Goal: Transaction & Acquisition: Download file/media

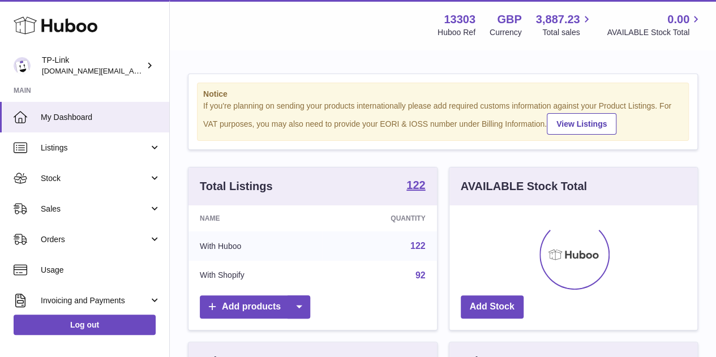
scroll to position [177, 248]
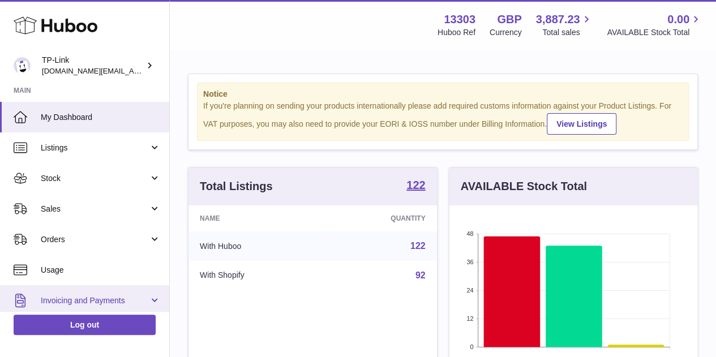
click at [82, 298] on span "Invoicing and Payments" at bounding box center [95, 301] width 108 height 11
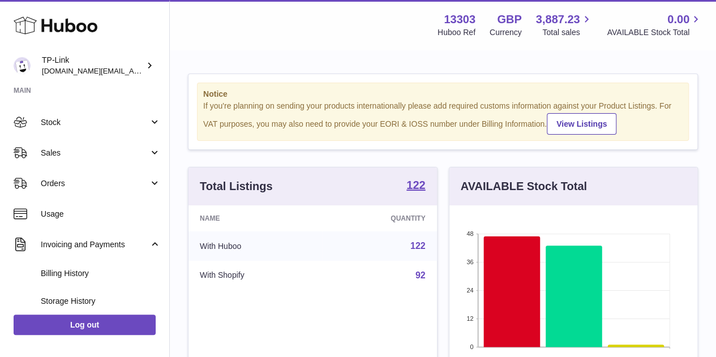
scroll to position [170, 0]
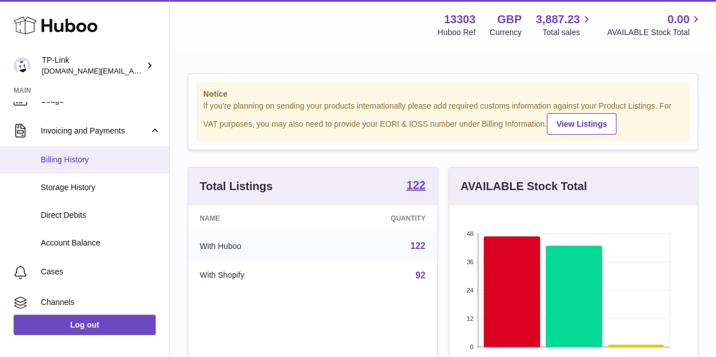
click at [79, 159] on span "Billing History" at bounding box center [101, 160] width 120 height 11
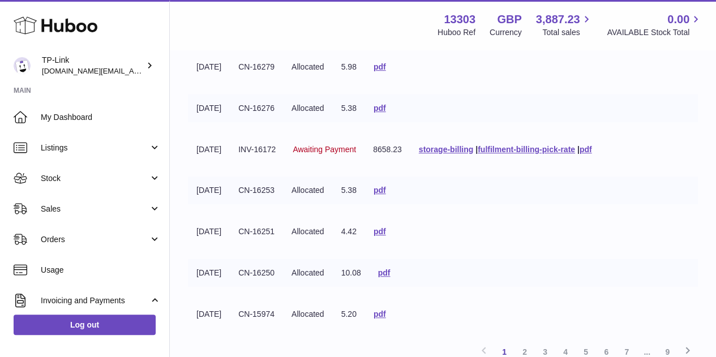
scroll to position [283, 0]
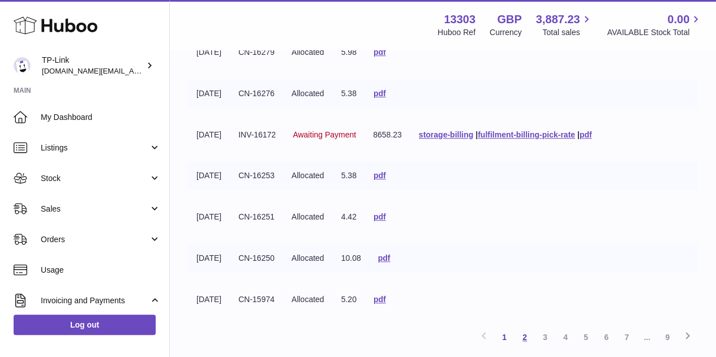
click at [529, 338] on link "2" at bounding box center [525, 337] width 20 height 20
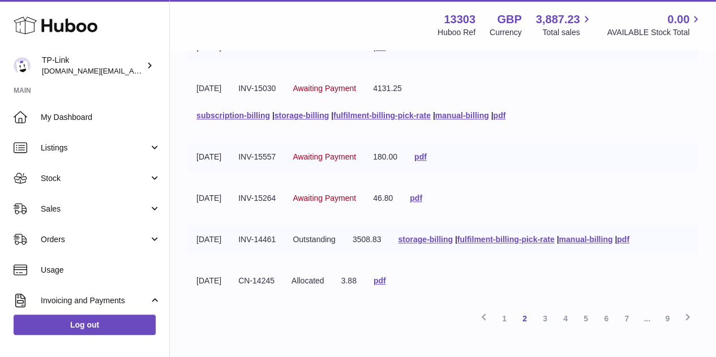
scroll to position [334, 0]
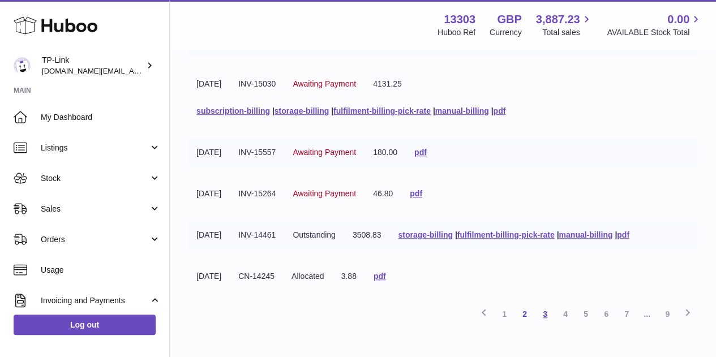
click at [544, 312] on link "3" at bounding box center [545, 314] width 20 height 20
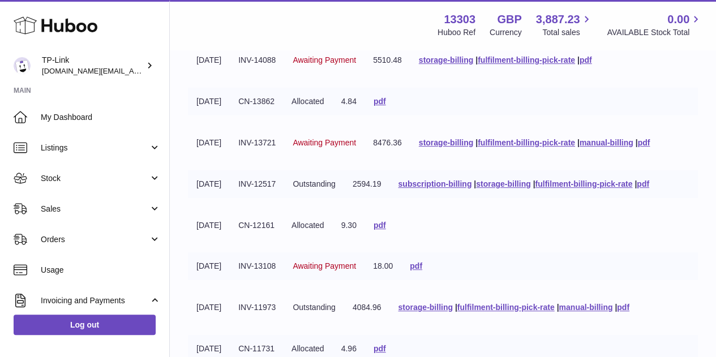
scroll to position [334, 0]
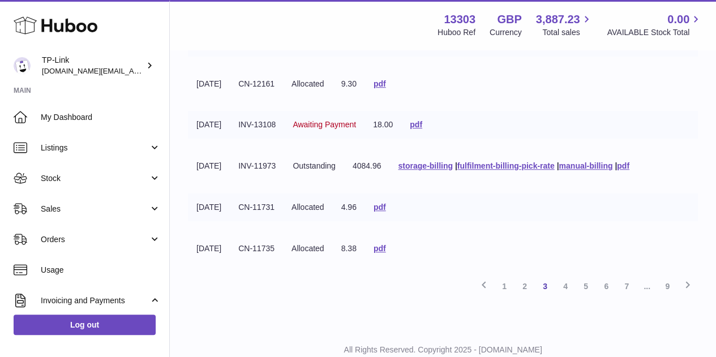
click at [528, 288] on link "2" at bounding box center [525, 286] width 20 height 20
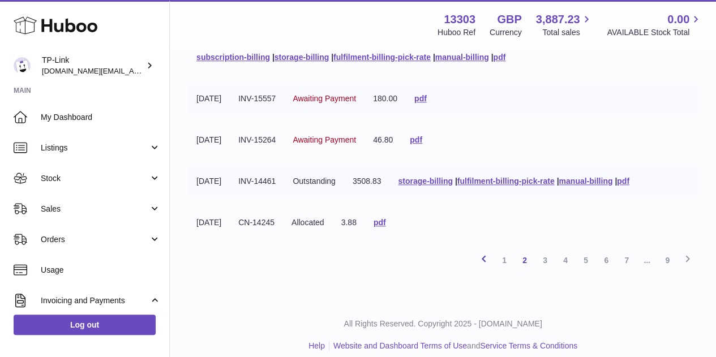
scroll to position [391, 0]
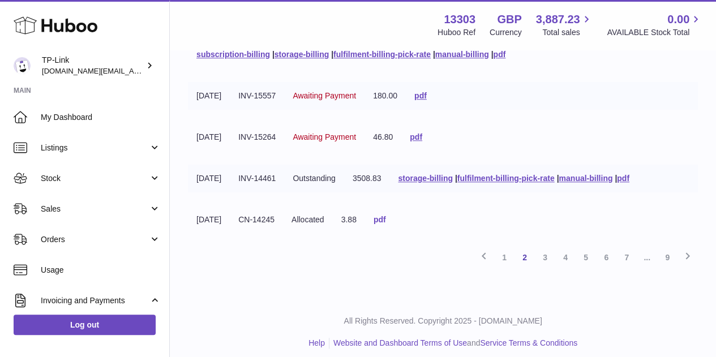
click at [386, 221] on link "pdf" at bounding box center [380, 219] width 12 height 9
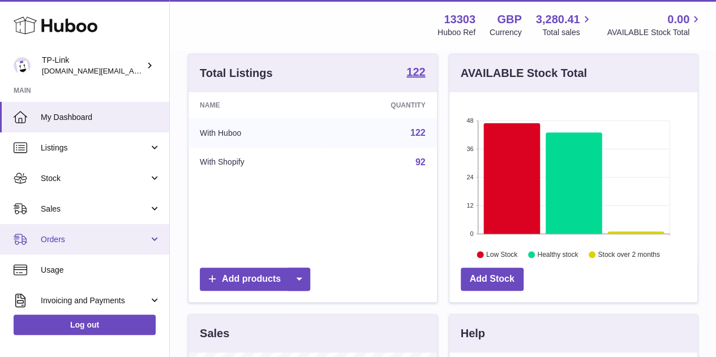
click at [86, 244] on span "Orders" at bounding box center [95, 239] width 108 height 11
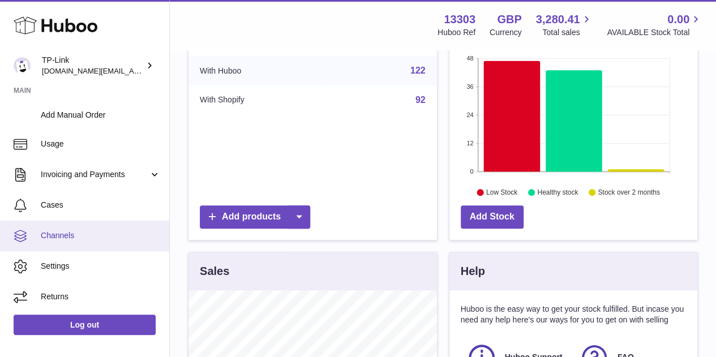
scroll to position [226, 0]
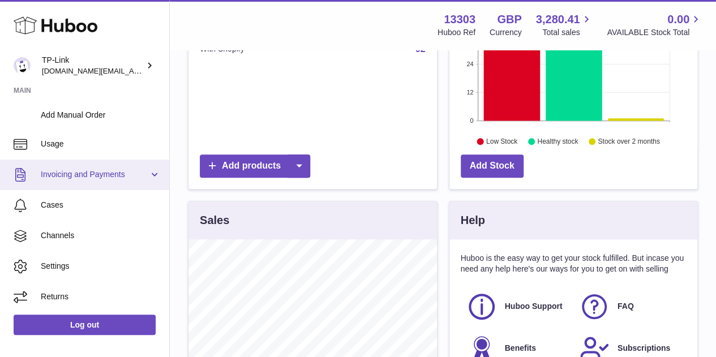
click at [87, 172] on span "Invoicing and Payments" at bounding box center [95, 174] width 108 height 11
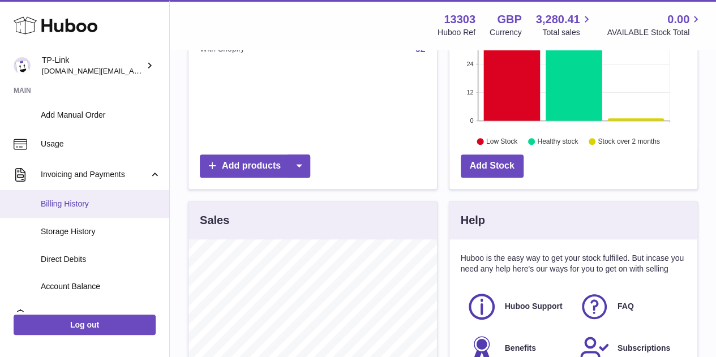
click at [97, 207] on span "Billing History" at bounding box center [101, 204] width 120 height 11
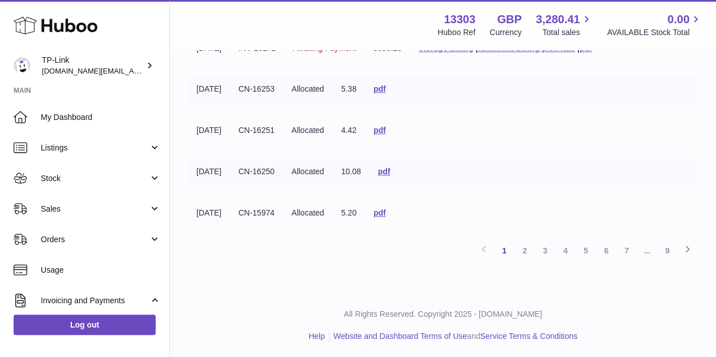
scroll to position [370, 0]
click at [522, 252] on link "2" at bounding box center [525, 250] width 20 height 20
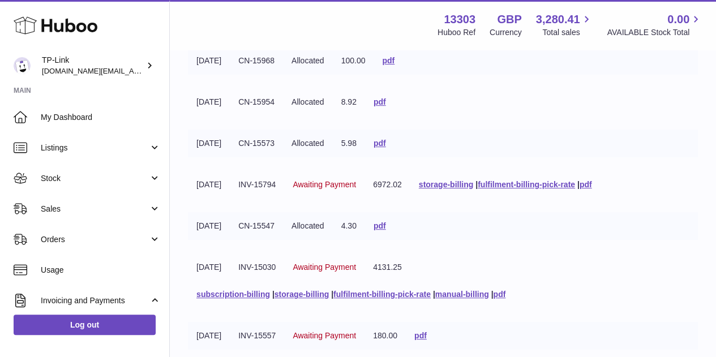
scroll to position [334, 0]
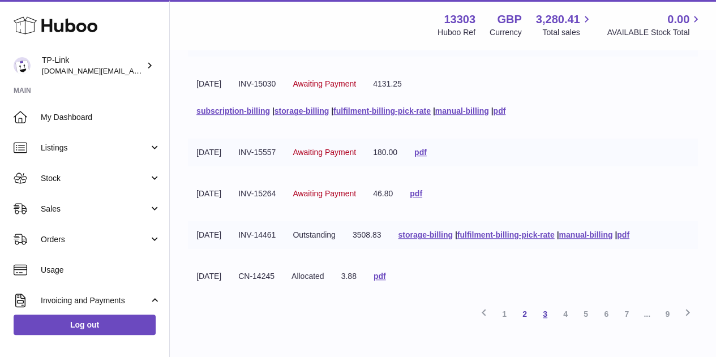
click at [544, 313] on link "3" at bounding box center [545, 314] width 20 height 20
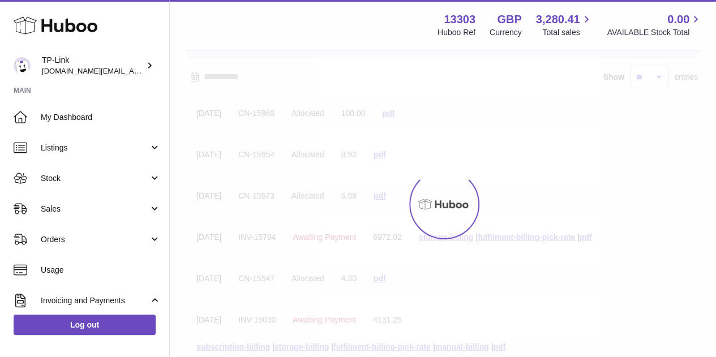
scroll to position [51, 0]
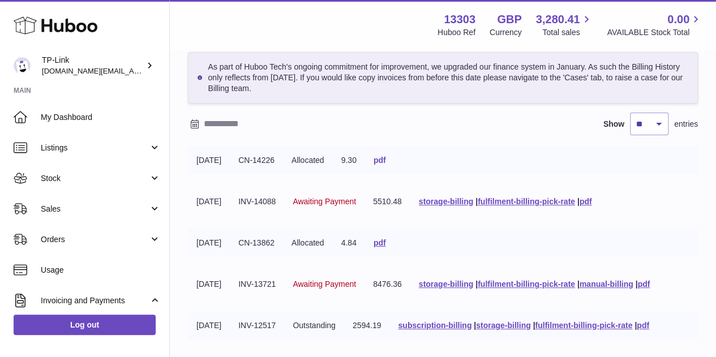
click at [386, 159] on link "pdf" at bounding box center [380, 160] width 12 height 9
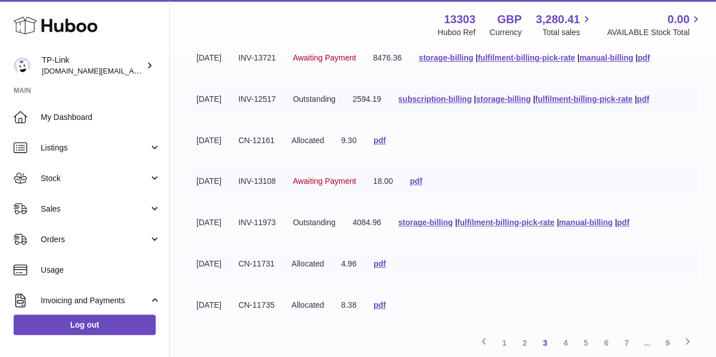
scroll to position [334, 0]
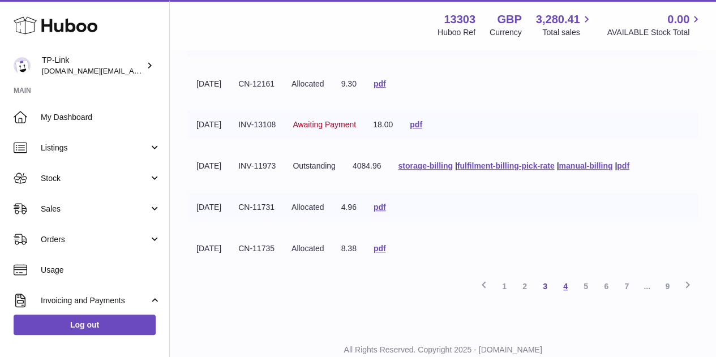
click at [566, 283] on link "4" at bounding box center [565, 286] width 20 height 20
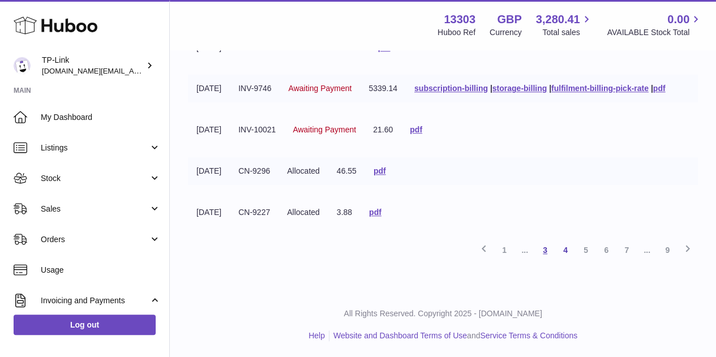
click at [548, 250] on link "3" at bounding box center [545, 250] width 20 height 20
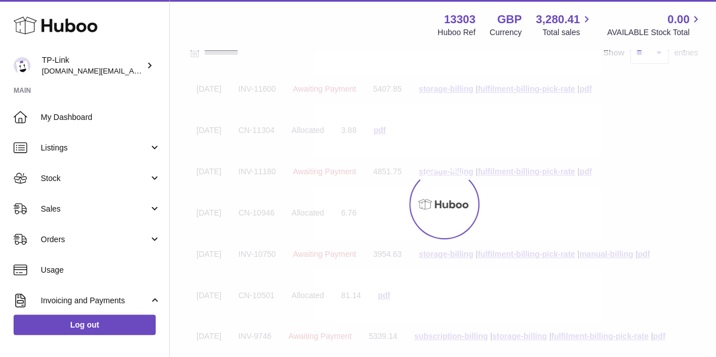
scroll to position [51, 0]
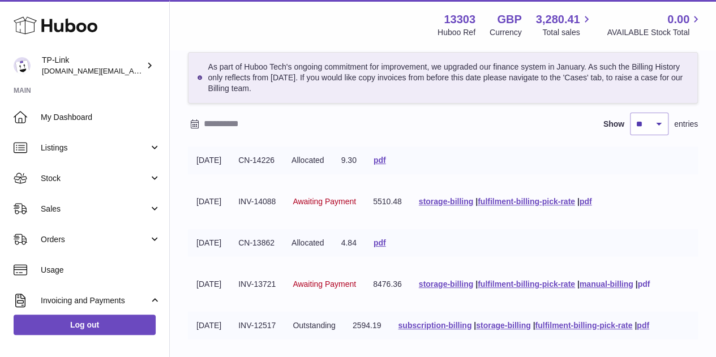
click at [650, 285] on link "pdf" at bounding box center [644, 284] width 12 height 9
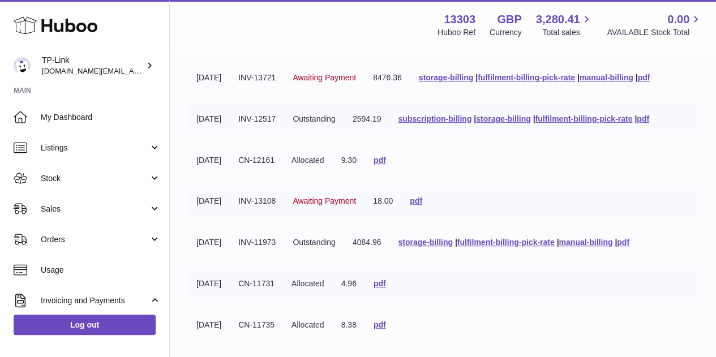
scroll to position [283, 0]
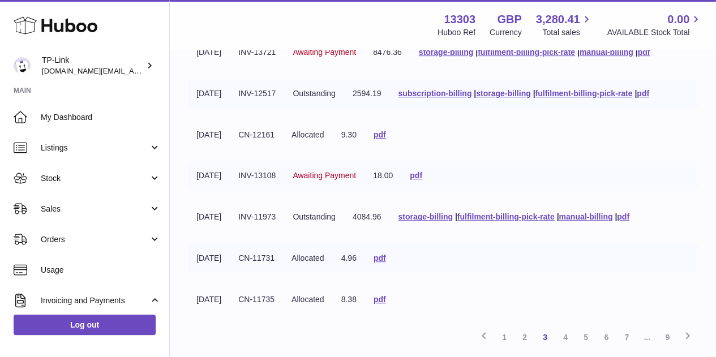
click at [562, 339] on link "4" at bounding box center [565, 337] width 20 height 20
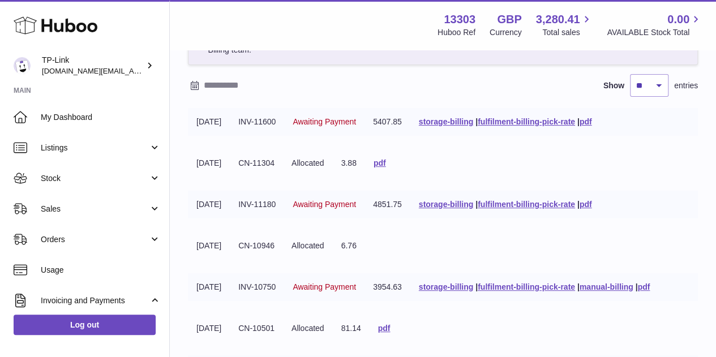
scroll to position [221, 0]
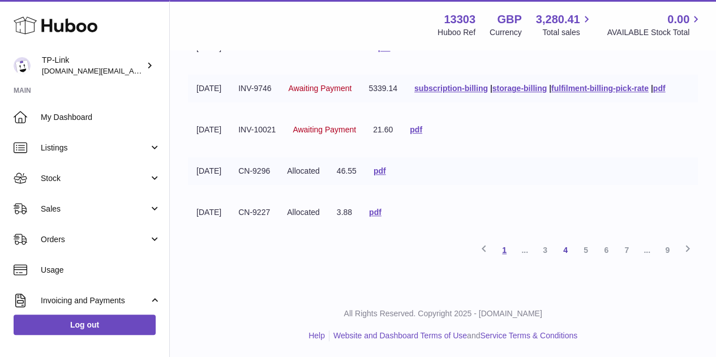
click at [507, 254] on link "1" at bounding box center [504, 250] width 20 height 20
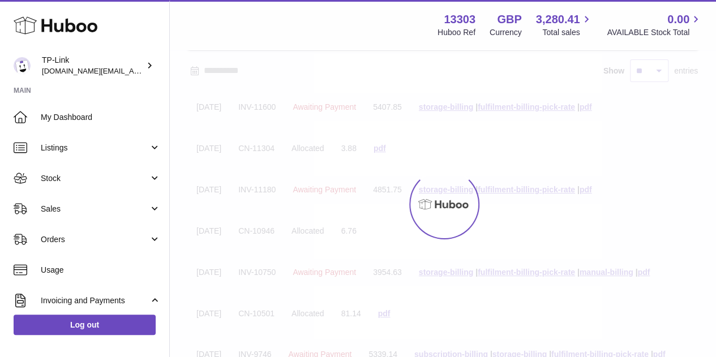
scroll to position [51, 0]
